Goal: Navigation & Orientation: Understand site structure

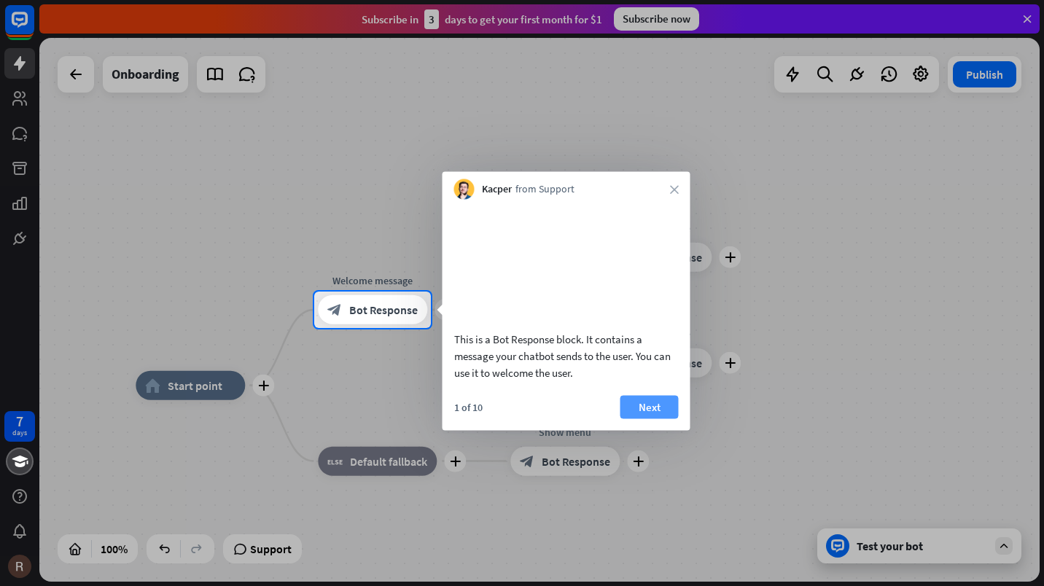
click at [658, 418] on button "Next" at bounding box center [649, 406] width 58 height 23
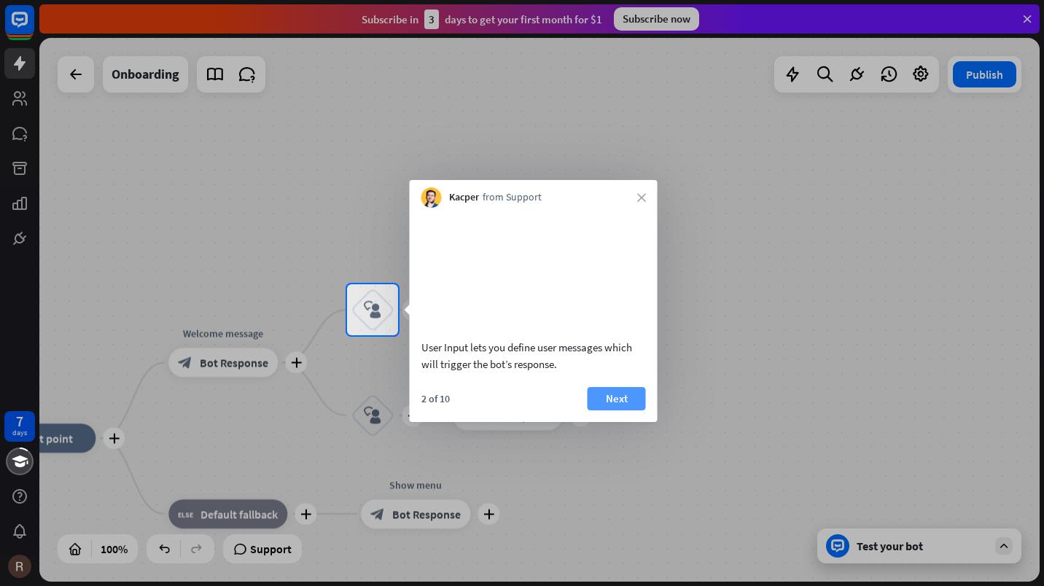
click at [626, 408] on button "Next" at bounding box center [617, 398] width 58 height 23
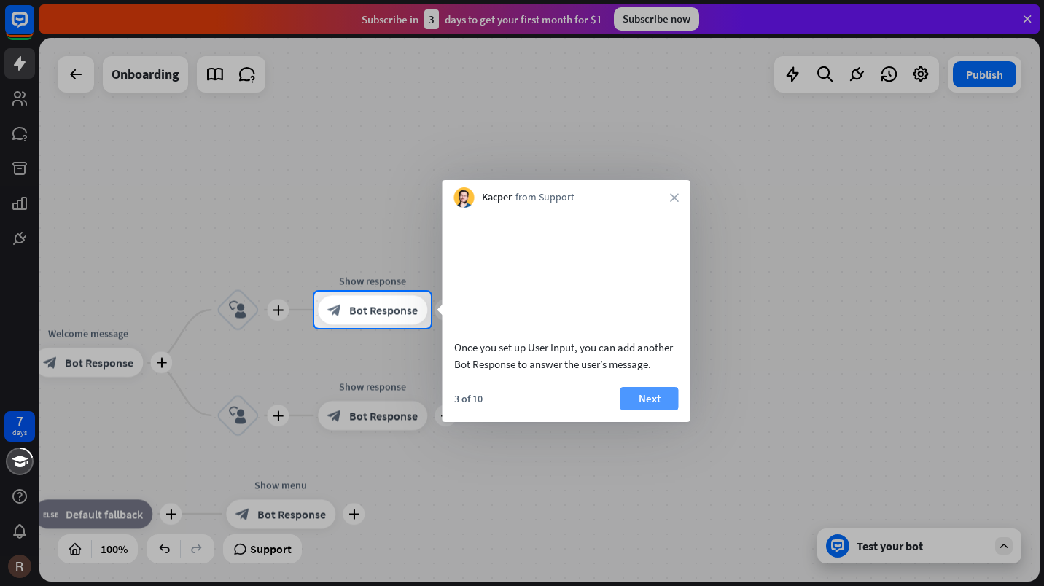
click at [658, 410] on button "Next" at bounding box center [649, 398] width 58 height 23
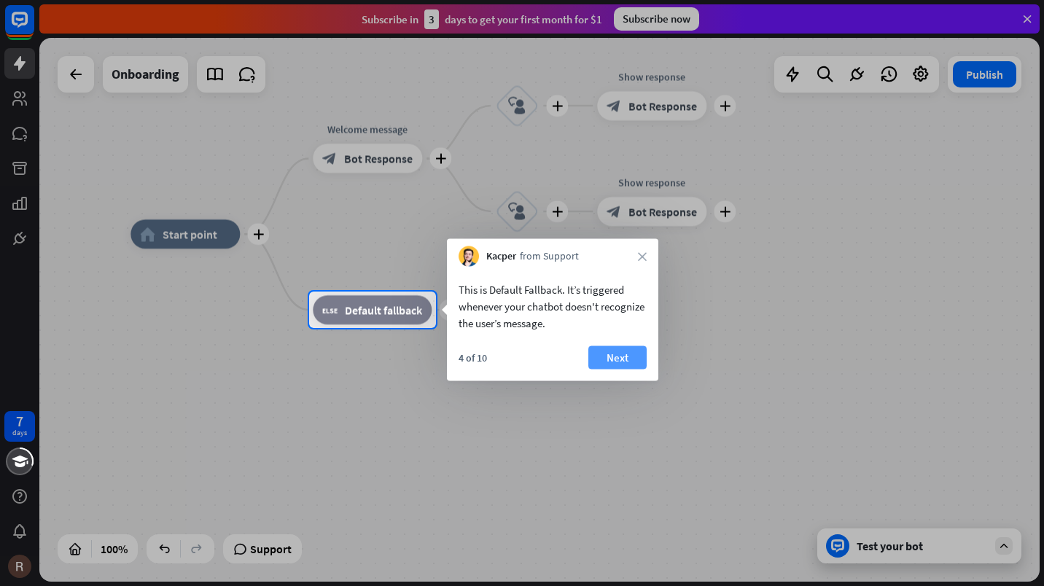
click at [628, 355] on button "Next" at bounding box center [617, 357] width 58 height 23
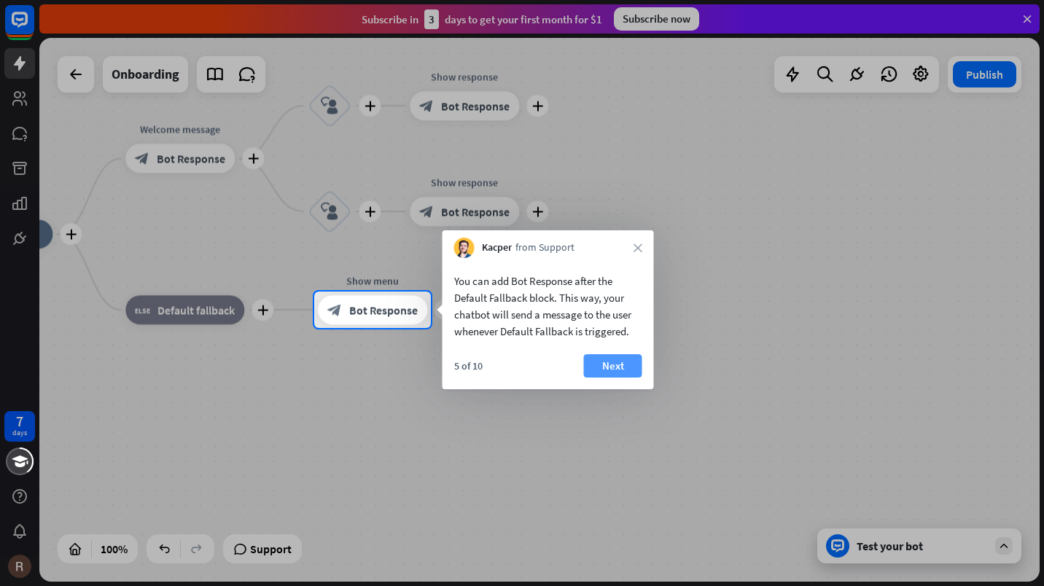
click at [627, 373] on button "Next" at bounding box center [613, 365] width 58 height 23
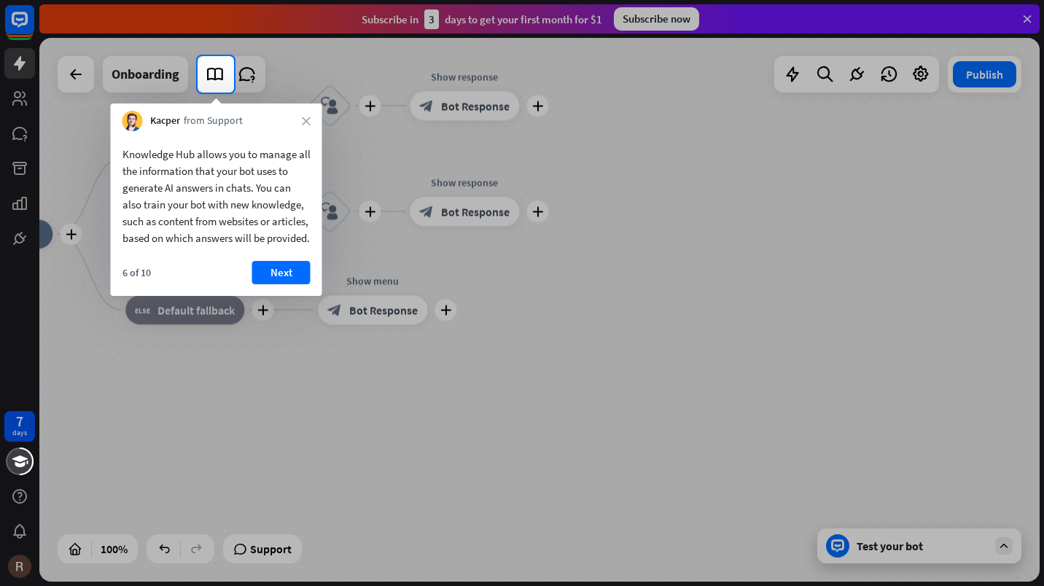
click at [287, 284] on button "Next" at bounding box center [281, 272] width 58 height 23
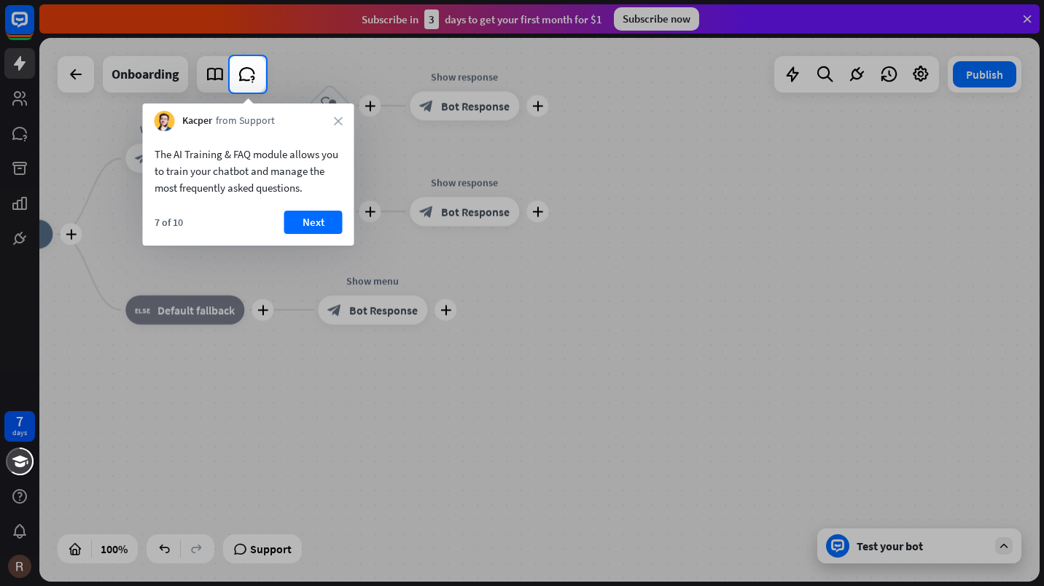
click at [319, 225] on button "Next" at bounding box center [313, 222] width 58 height 23
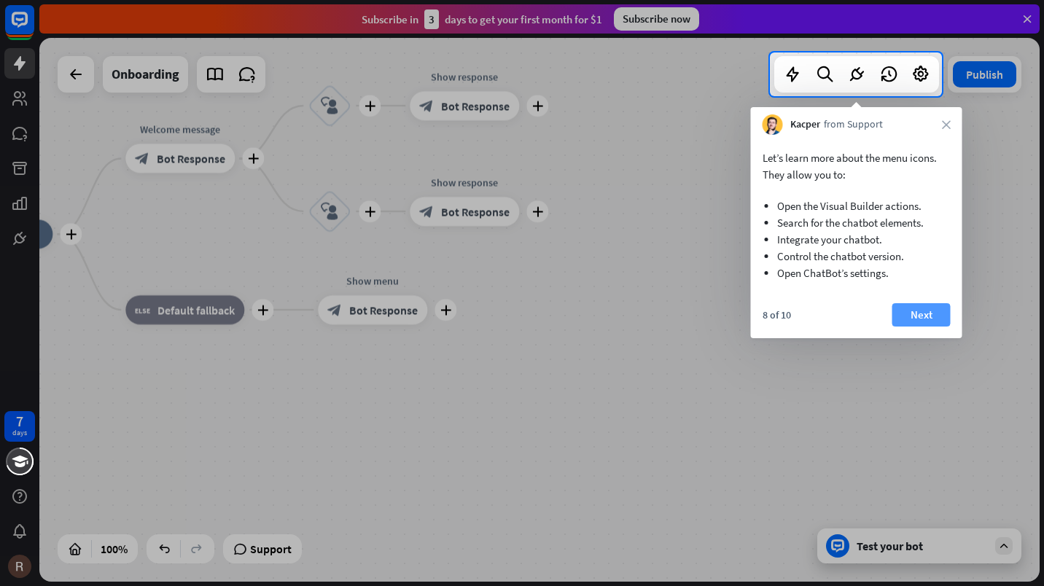
click at [920, 319] on button "Next" at bounding box center [921, 314] width 58 height 23
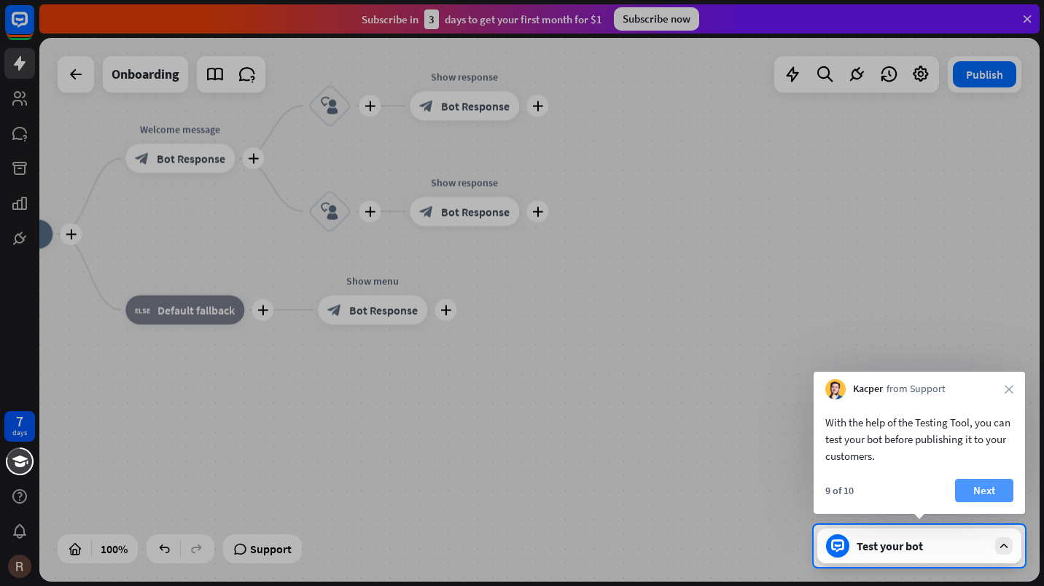
click at [999, 491] on button "Next" at bounding box center [984, 490] width 58 height 23
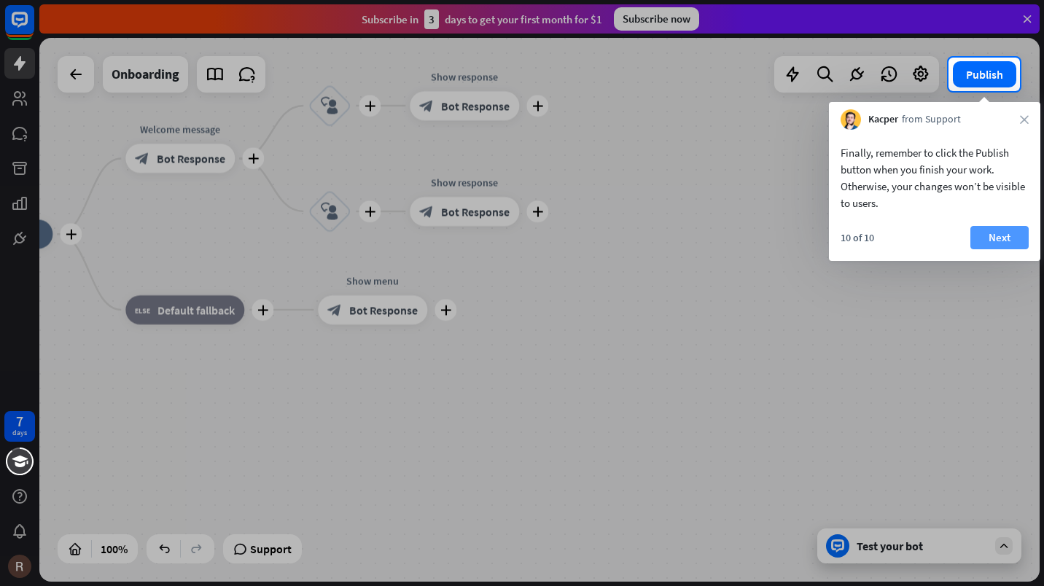
click at [1005, 240] on button "Next" at bounding box center [999, 237] width 58 height 23
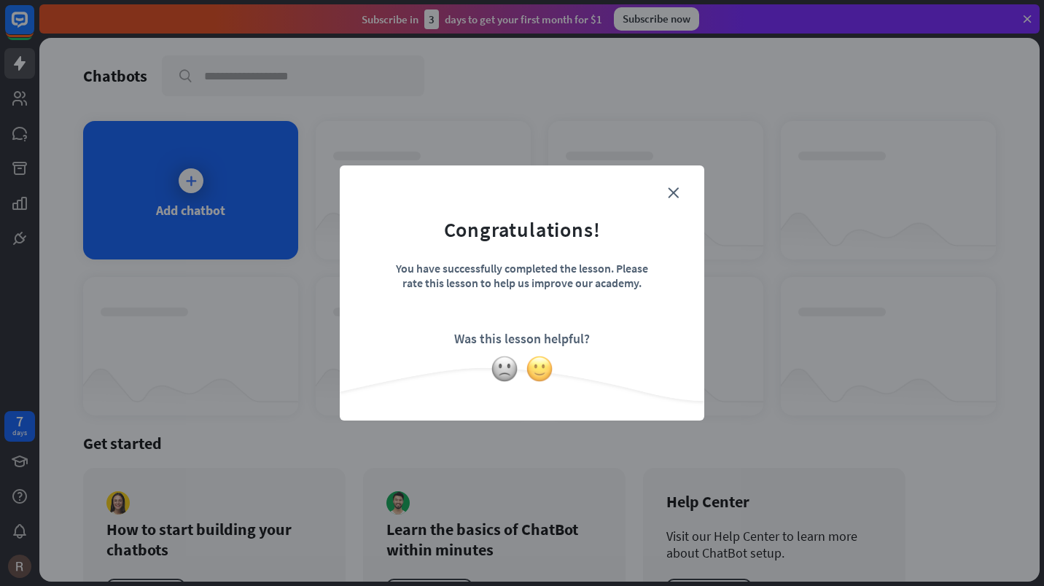
click at [552, 368] on img at bounding box center [540, 369] width 28 height 28
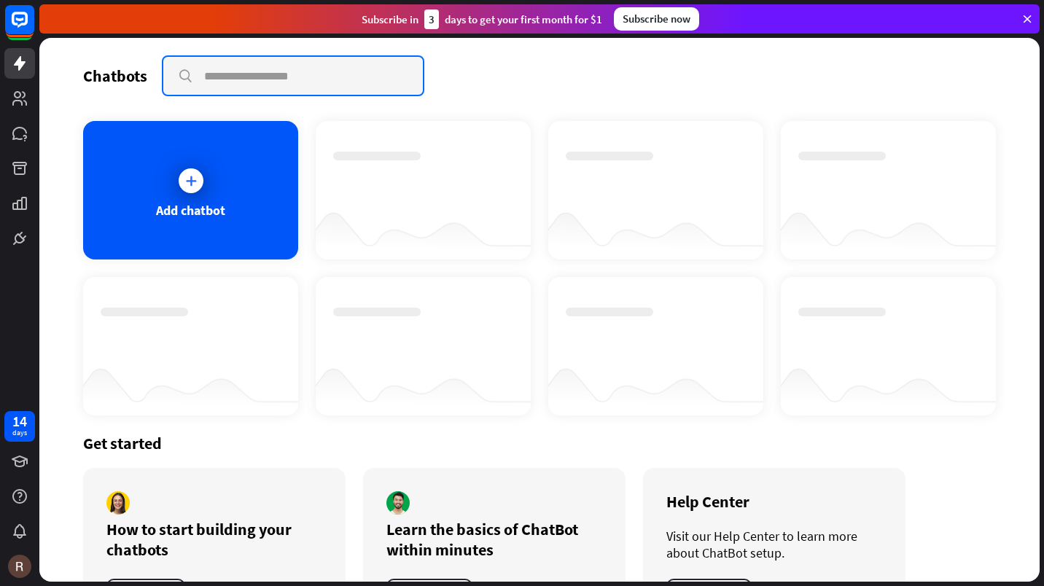
click at [359, 75] on input "text" at bounding box center [293, 76] width 260 height 38
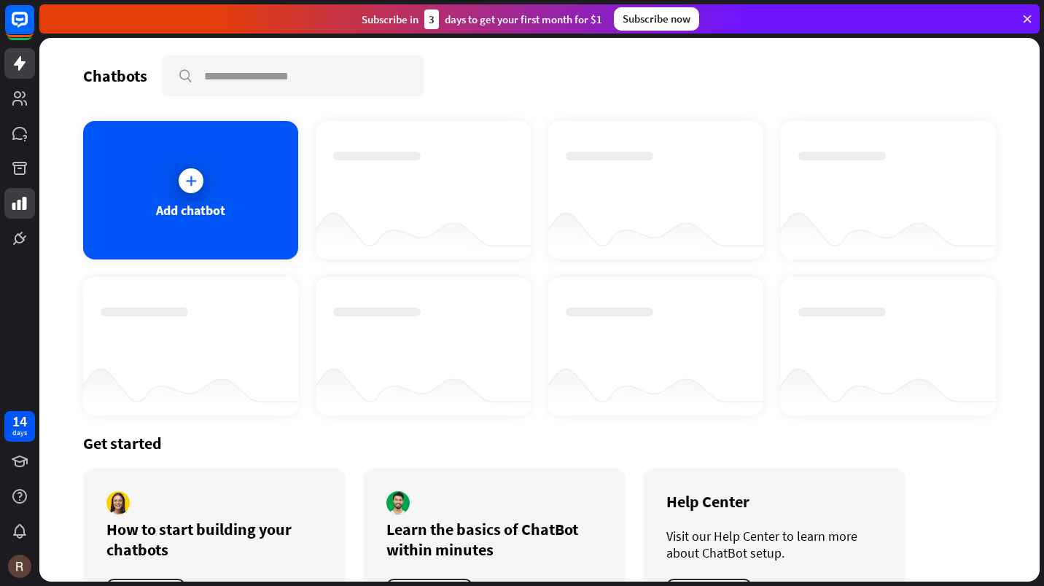
click at [18, 207] on icon at bounding box center [19, 203] width 15 height 13
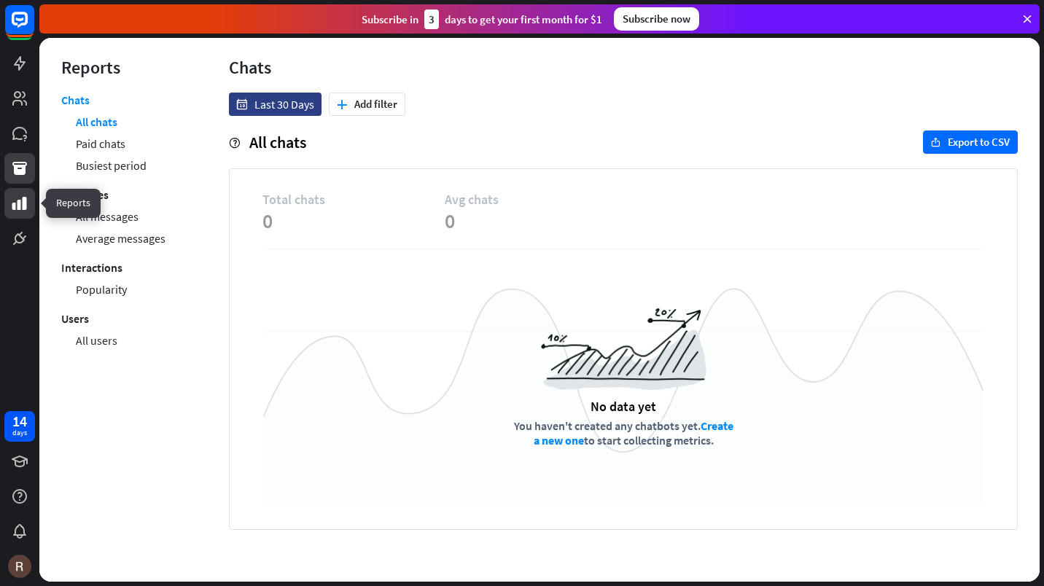
click at [23, 168] on icon at bounding box center [19, 168] width 15 height 13
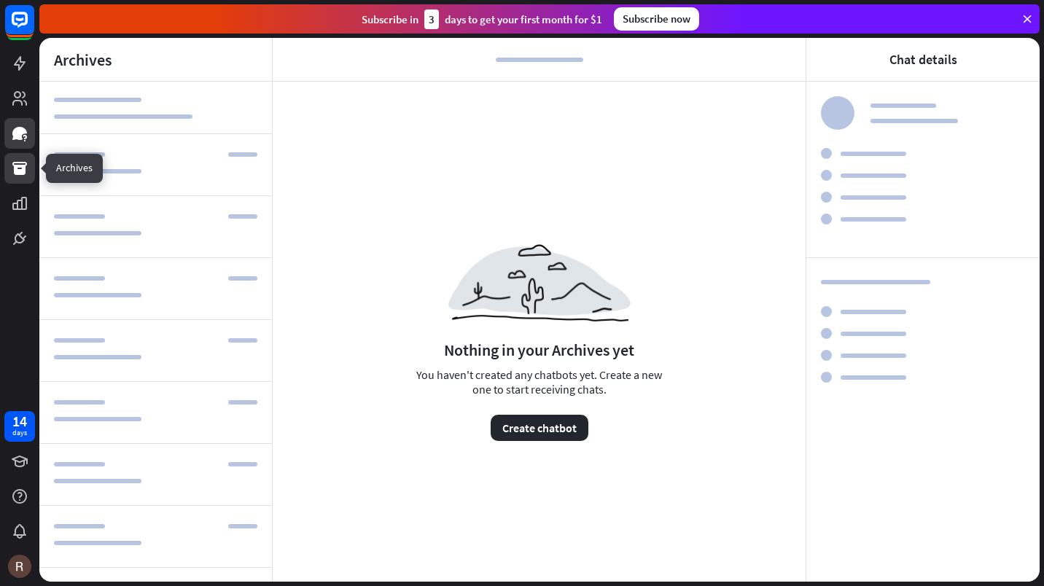
click at [16, 133] on icon at bounding box center [19, 133] width 15 height 13
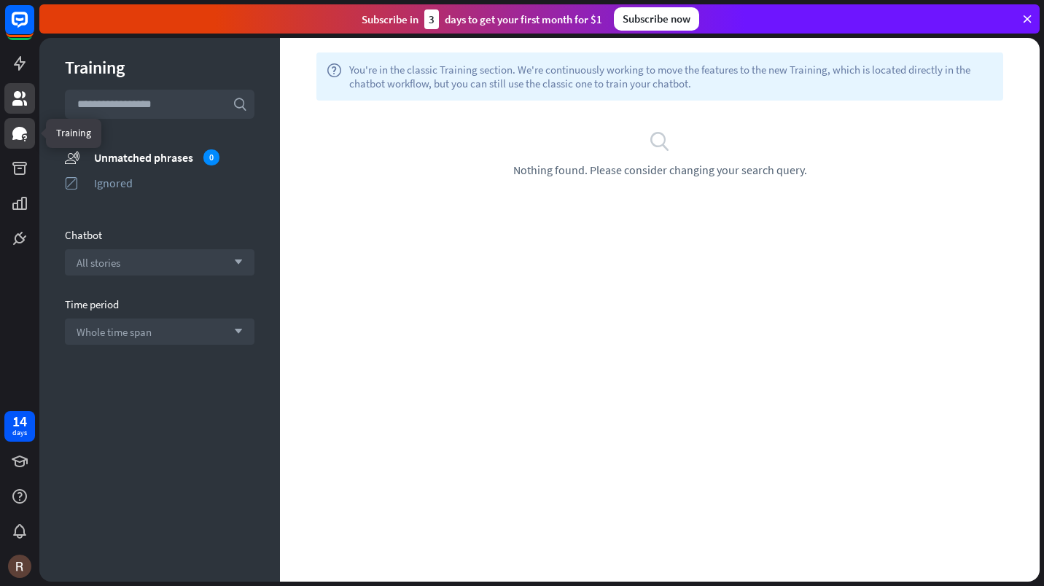
click at [12, 98] on icon at bounding box center [19, 98] width 17 height 17
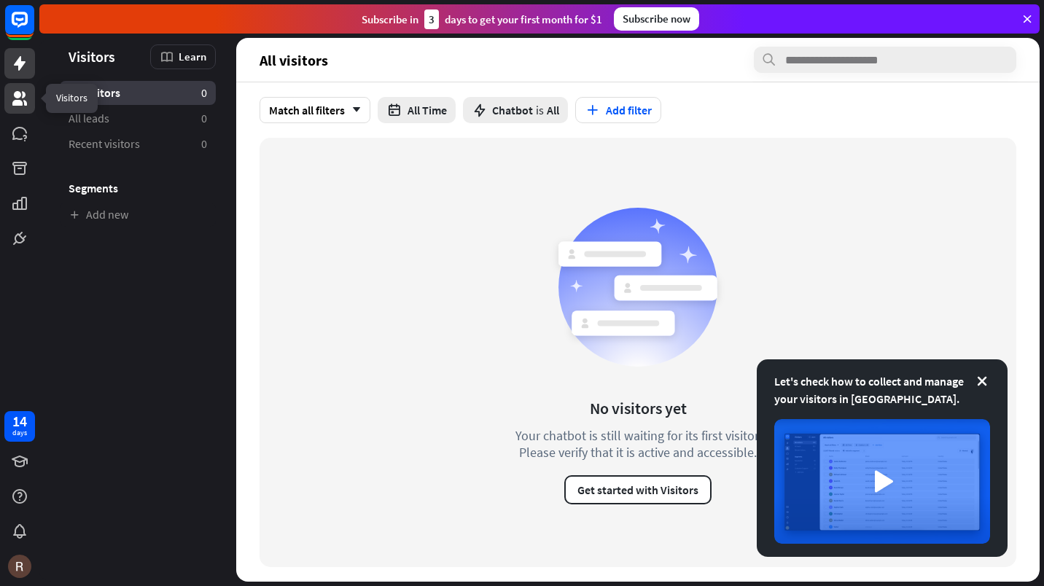
click at [19, 63] on icon at bounding box center [20, 63] width 12 height 15
